Goal: Task Accomplishment & Management: Manage account settings

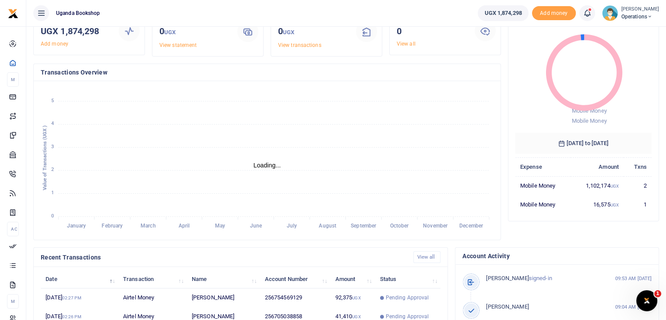
scroll to position [52, 0]
click at [407, 42] on link "View all" at bounding box center [406, 44] width 19 height 6
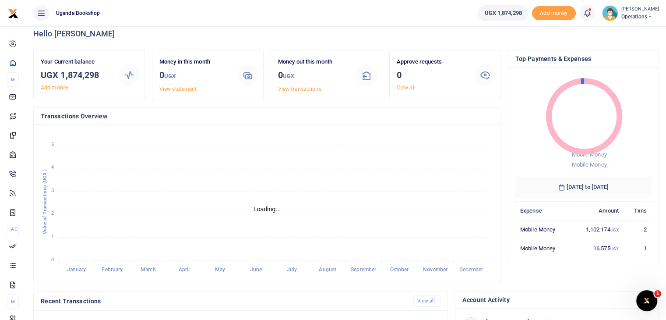
scroll to position [0, 0]
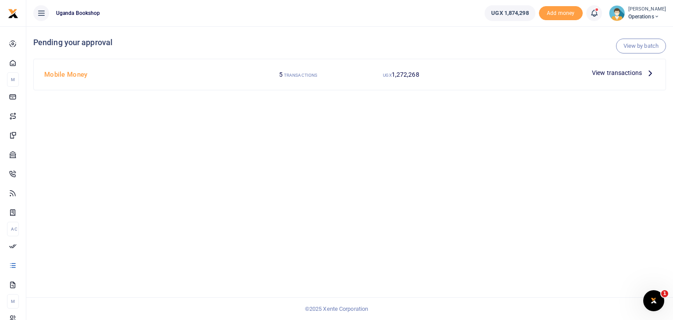
click at [633, 77] on span "View transactions" at bounding box center [617, 73] width 50 height 10
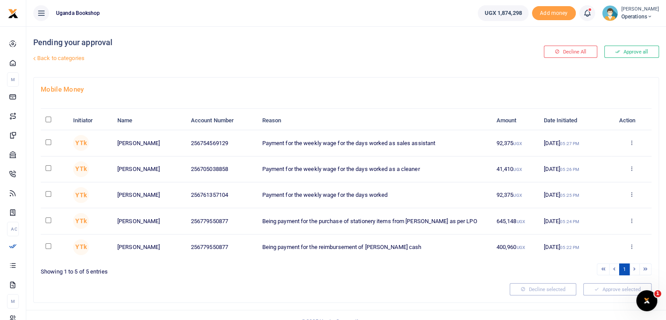
click at [48, 119] on input "\a \a : activate to sort column descending" at bounding box center [49, 120] width 6 height 6
checkbox input "true"
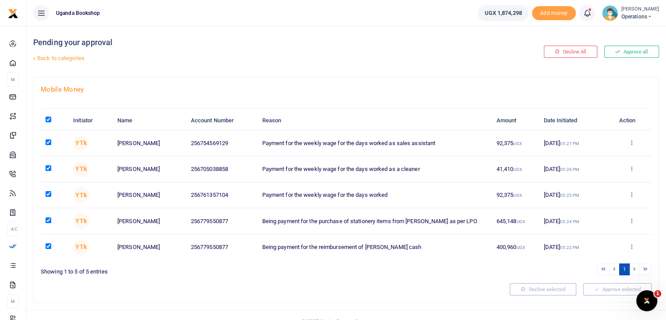
checkbox input "true"
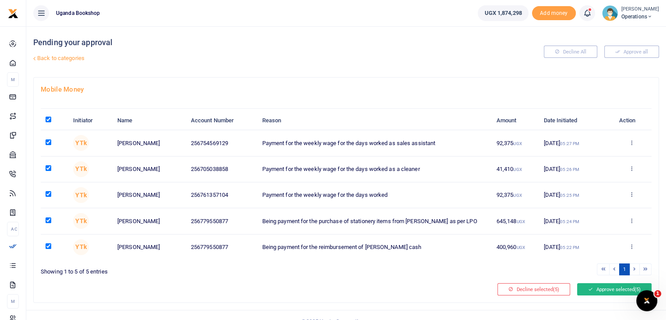
click at [591, 289] on icon at bounding box center [590, 289] width 5 height 6
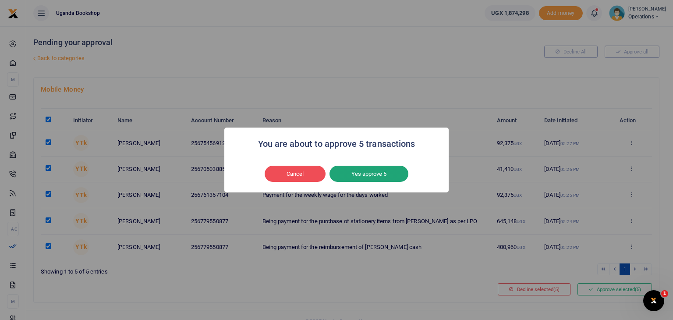
click at [375, 179] on button "Yes approve 5" at bounding box center [368, 174] width 79 height 17
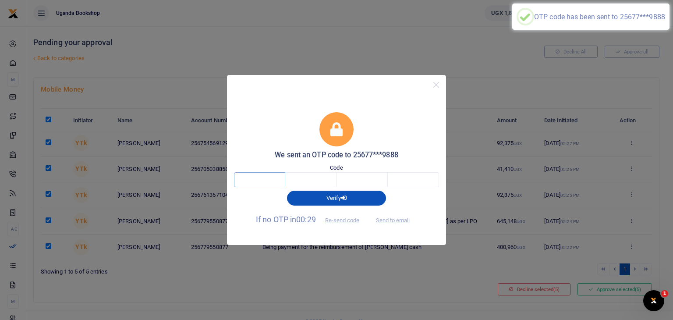
click at [247, 177] on input "text" at bounding box center [259, 179] width 51 height 15
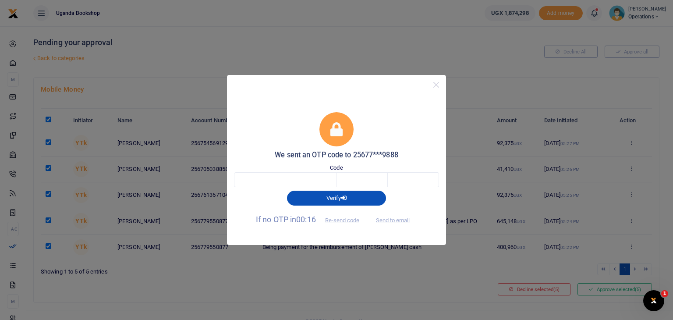
drag, startPoint x: 328, startPoint y: 99, endPoint x: 368, endPoint y: 49, distance: 63.6
click at [368, 49] on div "We sent an OTP code to 25677***9888 Code Verify If no OTP in 00:16 Re-send code…" at bounding box center [336, 160] width 673 height 320
click at [436, 84] on button "Close" at bounding box center [436, 84] width 13 height 13
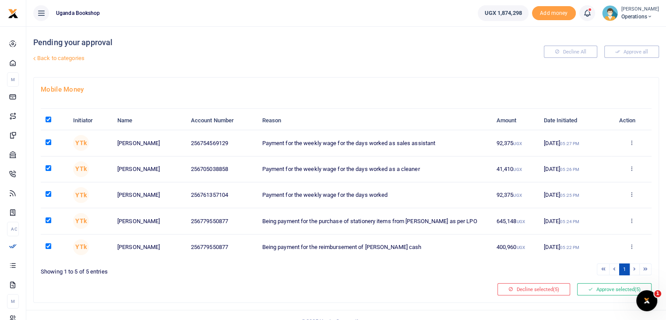
click at [47, 219] on input "checkbox" at bounding box center [49, 220] width 6 height 6
checkbox input "false"
click at [590, 289] on icon at bounding box center [590, 289] width 5 height 6
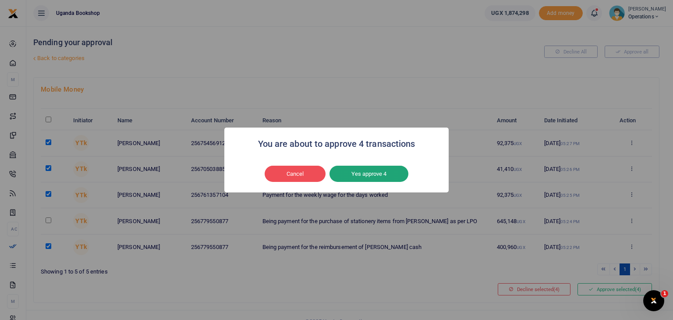
click at [372, 174] on button "Yes approve 4" at bounding box center [368, 174] width 79 height 17
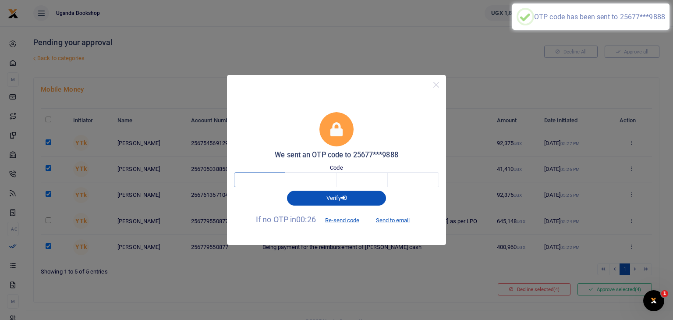
click at [252, 183] on input "text" at bounding box center [259, 179] width 51 height 15
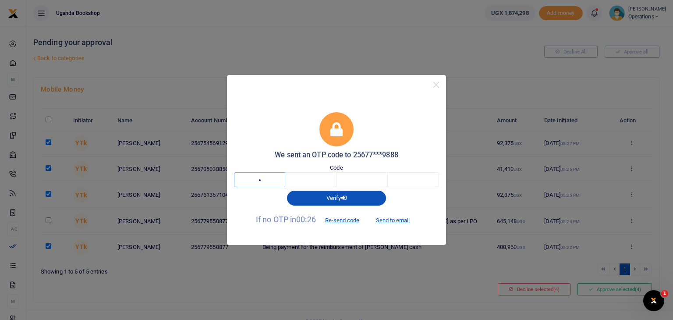
type input "7"
type input "3"
type input "1"
type input "4"
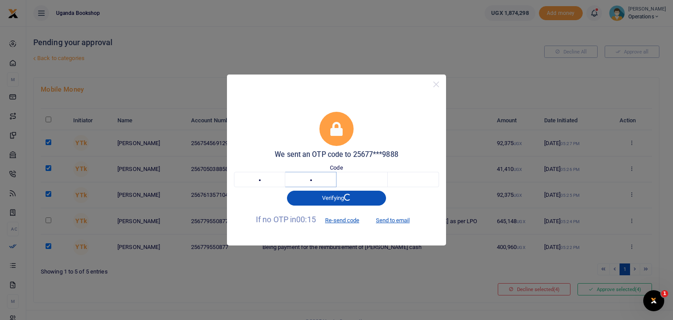
type input "3"
type input "7"
type input "4"
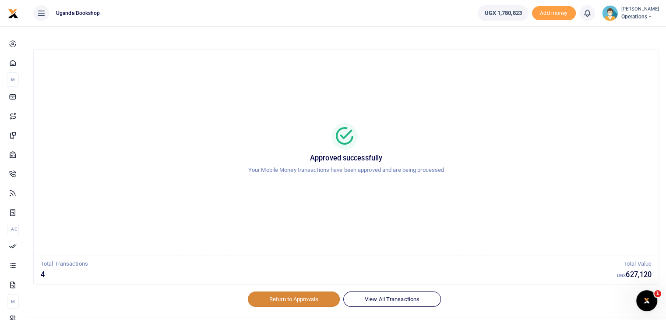
click at [289, 302] on link "Return to Approvals" at bounding box center [294, 298] width 92 height 15
click at [289, 299] on link "Return to Approvals" at bounding box center [294, 298] width 92 height 15
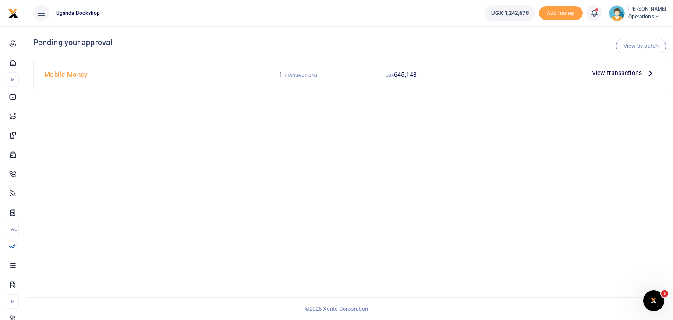
click at [603, 75] on span "View transactions" at bounding box center [617, 73] width 50 height 10
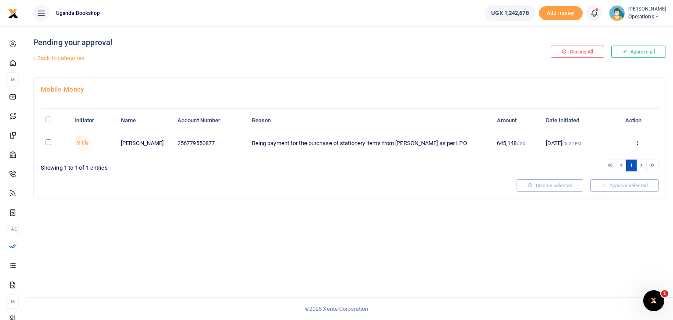
click at [49, 119] on input "\a \a : activate to sort column descending" at bounding box center [49, 120] width 6 height 6
checkbox input "true"
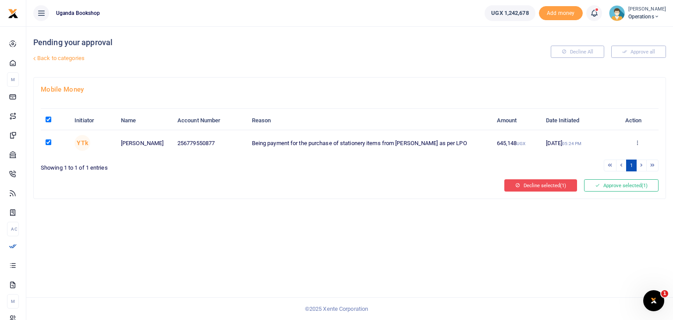
click at [546, 179] on button "Decline selected (1)" at bounding box center [540, 185] width 73 height 12
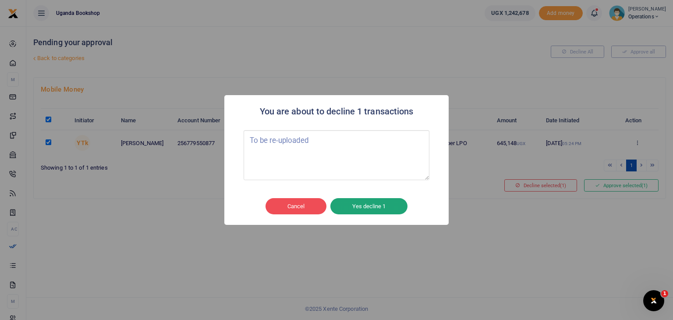
type textarea "To be re-uploaded"
click at [356, 210] on button "Yes decline 1" at bounding box center [368, 206] width 77 height 17
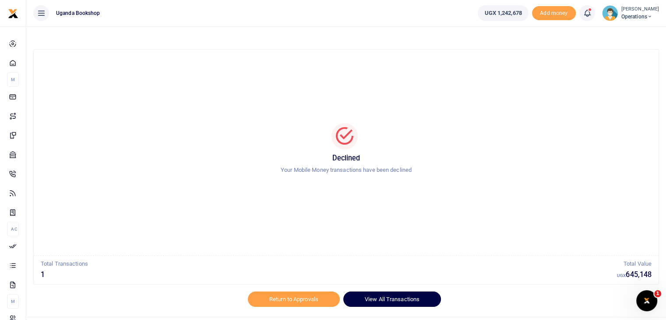
click at [398, 302] on link "View All Transactions" at bounding box center [392, 298] width 98 height 15
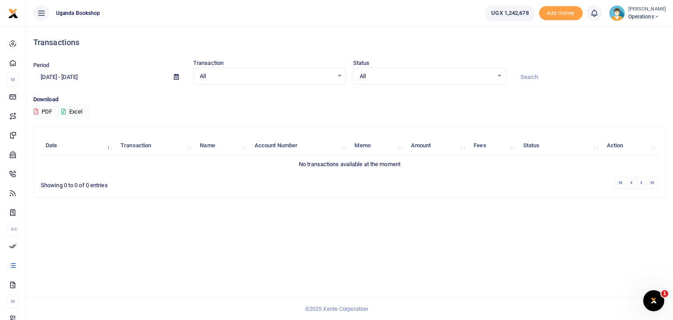
click at [649, 18] on span "Operations" at bounding box center [647, 17] width 38 height 8
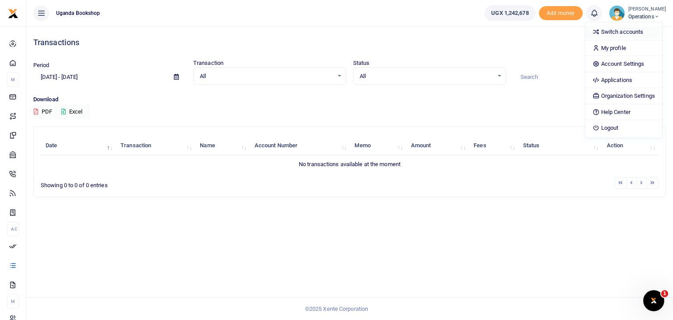
click at [628, 34] on link "Switch accounts" at bounding box center [623, 32] width 77 height 12
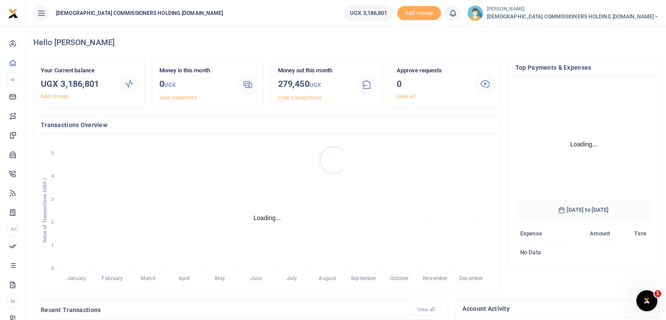
click at [407, 99] on div at bounding box center [333, 160] width 666 height 320
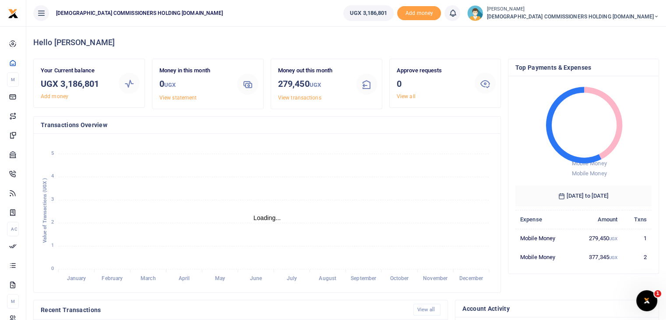
scroll to position [7, 7]
click at [407, 93] on link "View all" at bounding box center [406, 96] width 19 height 6
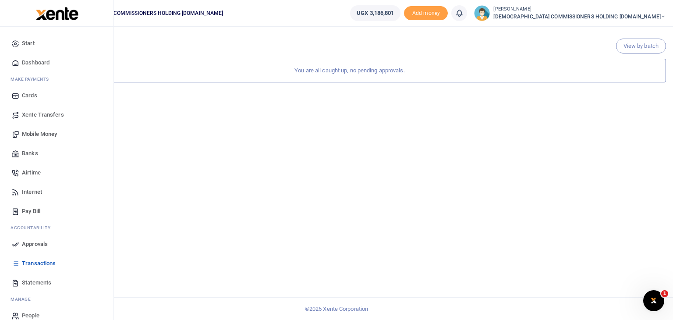
click at [39, 262] on span "Transactions" at bounding box center [39, 263] width 34 height 9
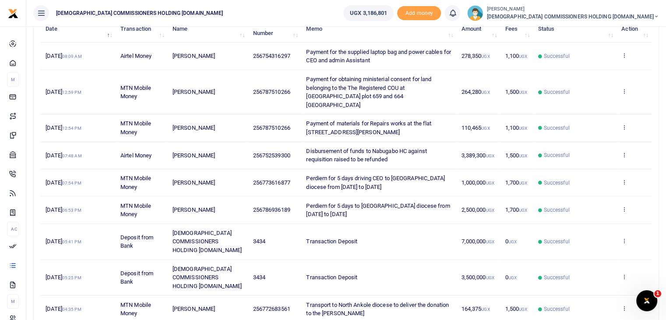
scroll to position [123, 0]
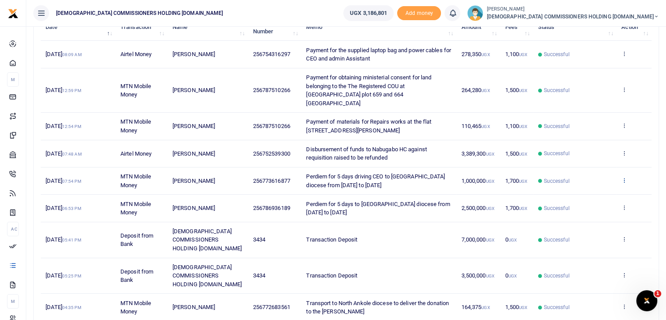
click at [626, 177] on icon at bounding box center [625, 180] width 6 height 6
click at [590, 186] on link "View details" at bounding box center [592, 186] width 69 height 12
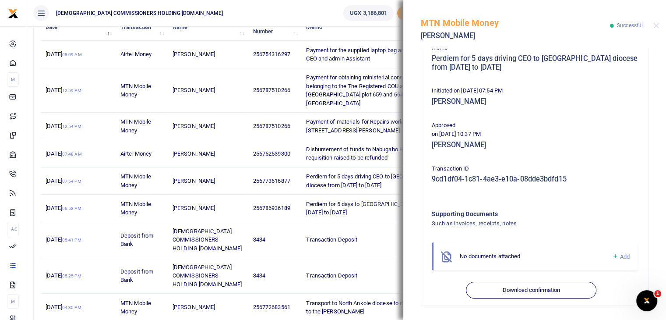
scroll to position [0, 0]
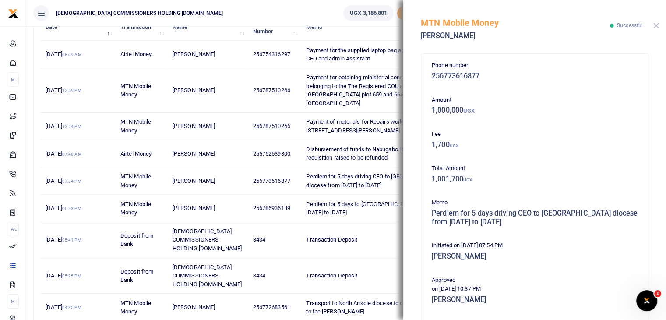
click at [657, 25] on button "Close" at bounding box center [657, 26] width 6 height 6
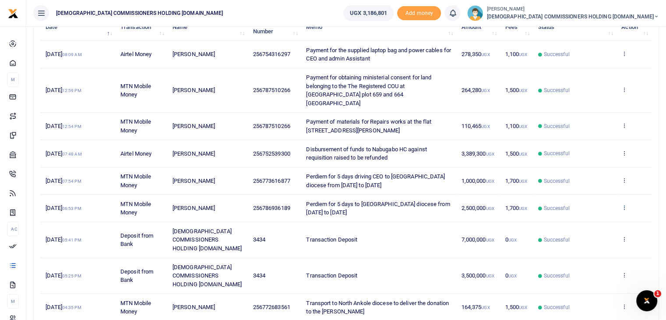
click at [625, 204] on icon at bounding box center [625, 207] width 6 height 6
click at [592, 214] on link "View details" at bounding box center [592, 213] width 69 height 12
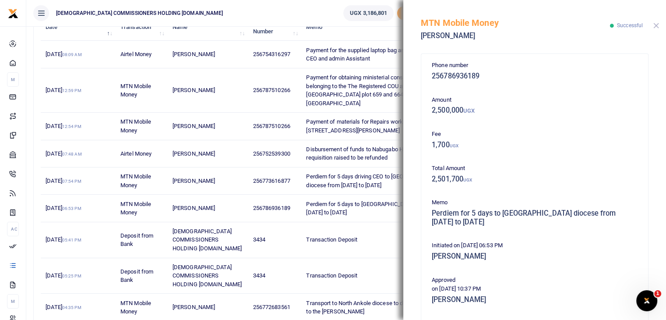
click at [655, 25] on button "Close" at bounding box center [657, 26] width 6 height 6
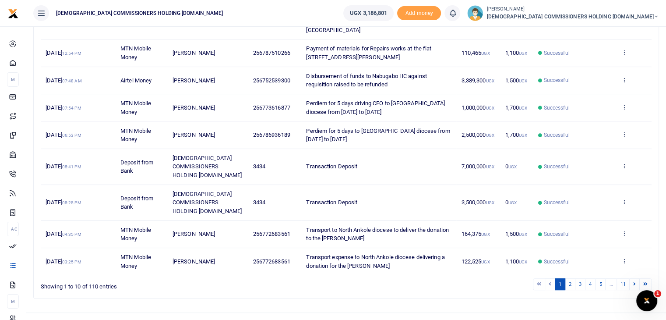
scroll to position [202, 0]
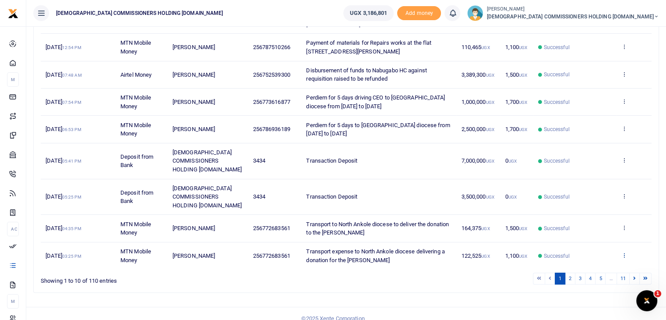
click at [624, 252] on icon at bounding box center [625, 255] width 6 height 6
click at [594, 216] on link "View details" at bounding box center [592, 222] width 69 height 12
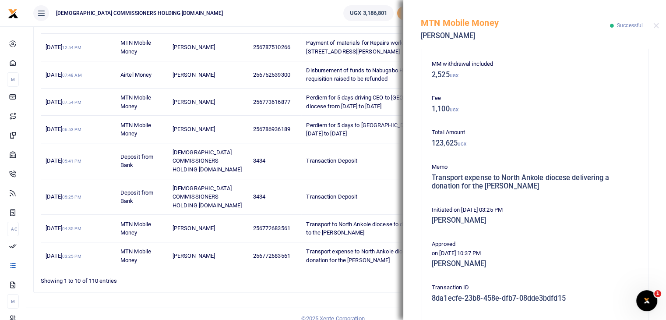
scroll to position [72, 0]
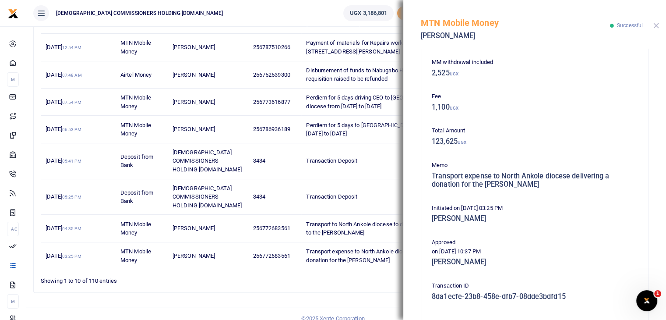
click at [658, 27] on button "Close" at bounding box center [657, 26] width 6 height 6
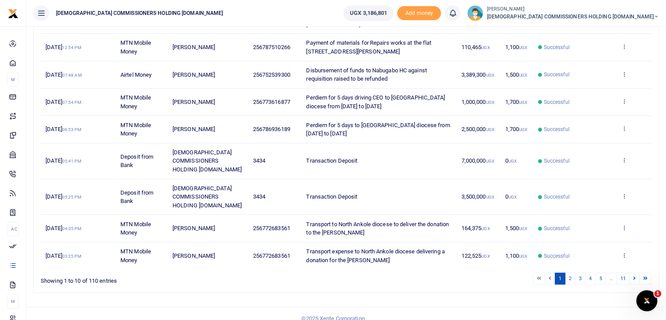
click at [626, 224] on icon at bounding box center [625, 227] width 6 height 6
